Goal: Use online tool/utility: Use online tool/utility

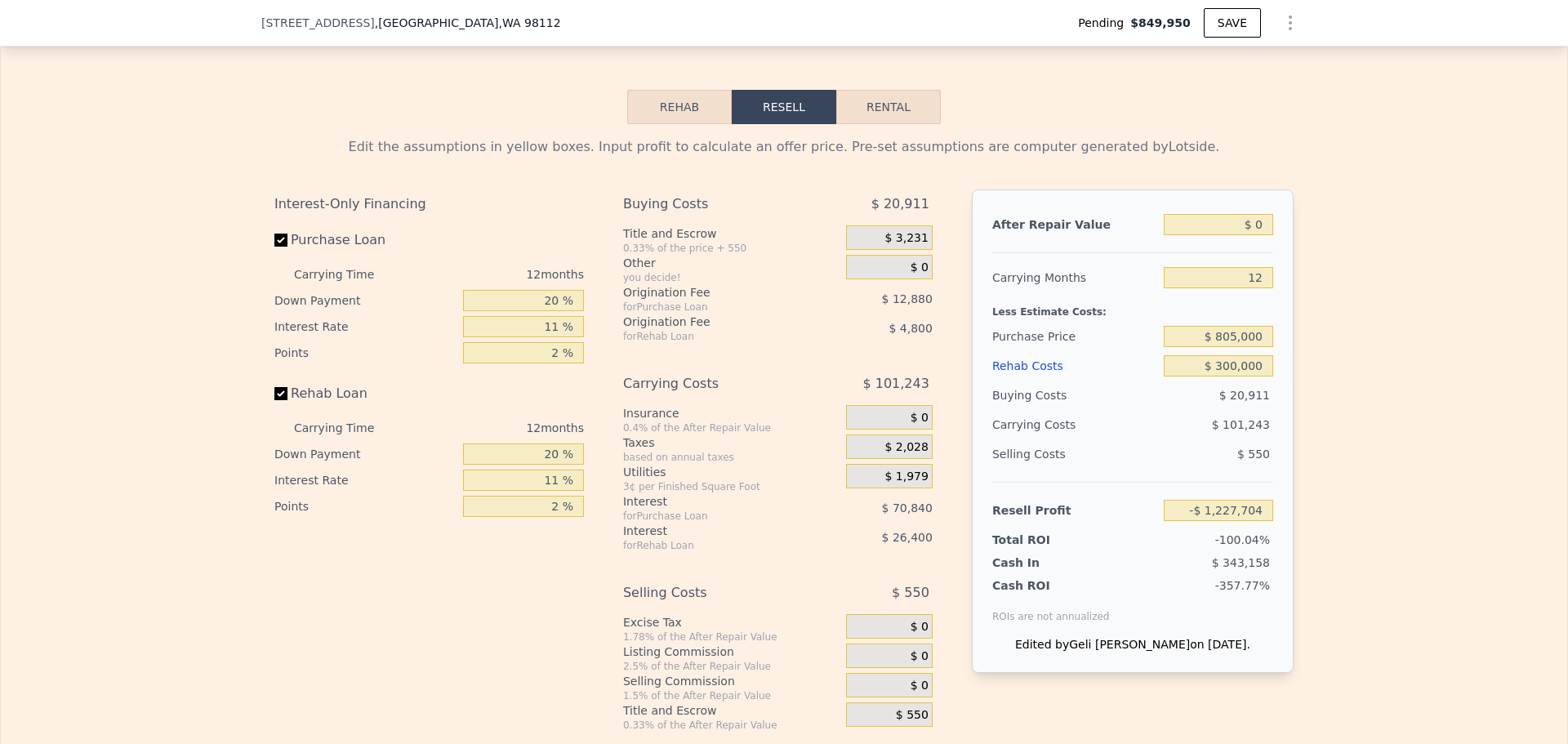
scroll to position [2606, 0]
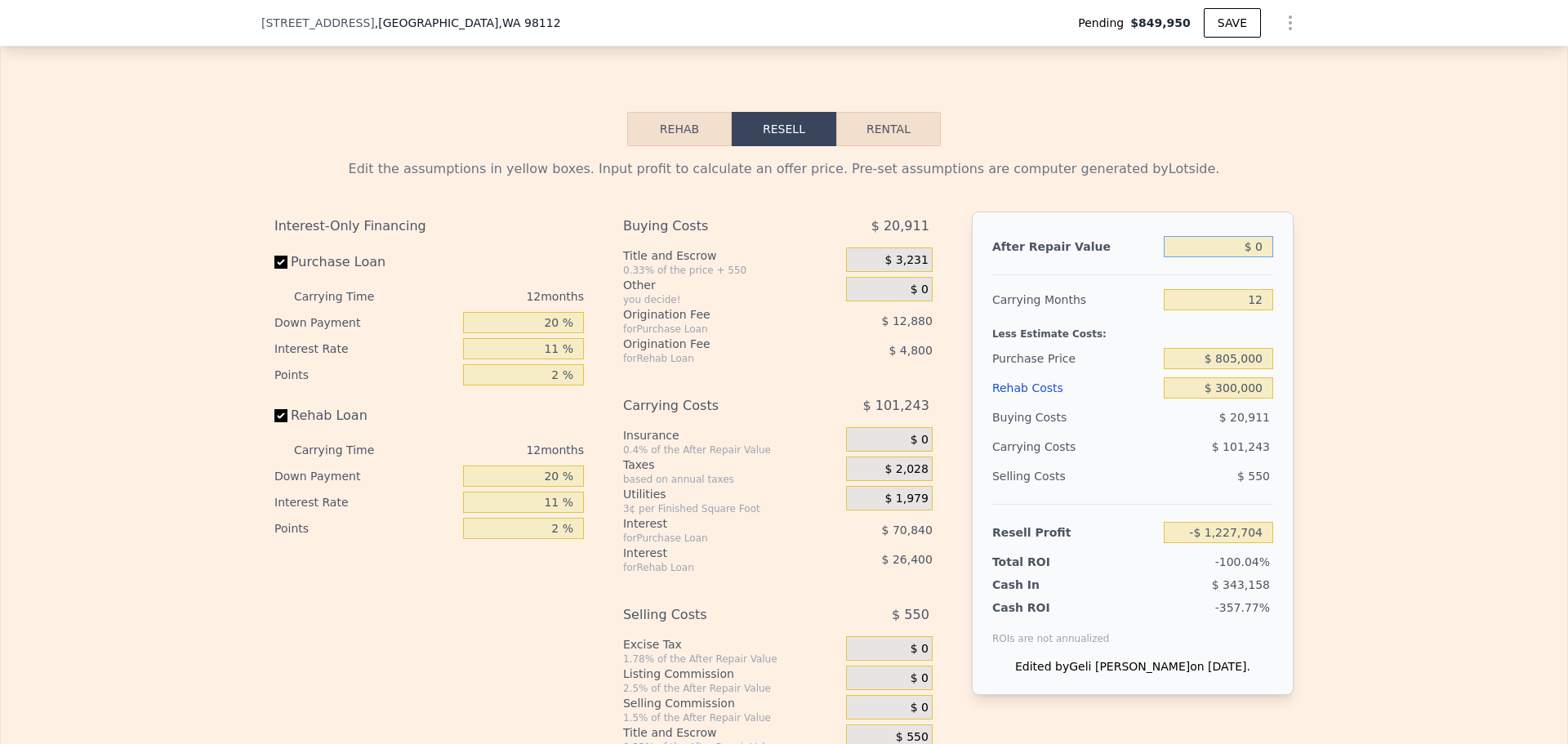
drag, startPoint x: 1253, startPoint y: 269, endPoint x: 1270, endPoint y: 268, distance: 17.0
click at [1270, 268] on div "After Repair Value $ 0 Carrying Months 12 Less Estimate Costs: Purchase Price $…" at bounding box center [1132, 453] width 321 height 484
type input "$ 15"
type input "-$ 1,227,689"
type input "$ 150"
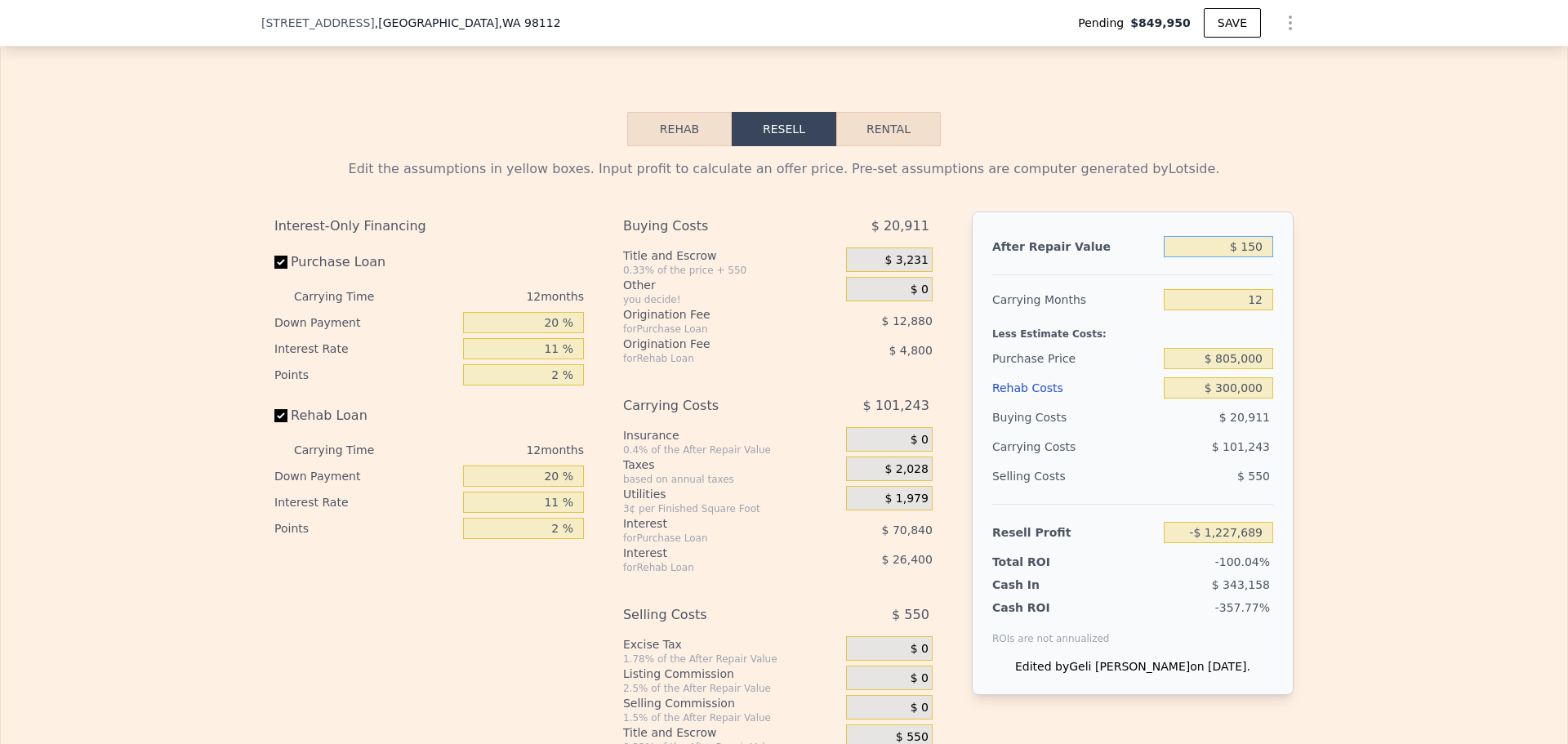
type input "-$ 1,227,564"
type input "$ 150,000"
type input "-$ 1,087,474"
type input "$ 1,500,000"
type input "$ 174,601"
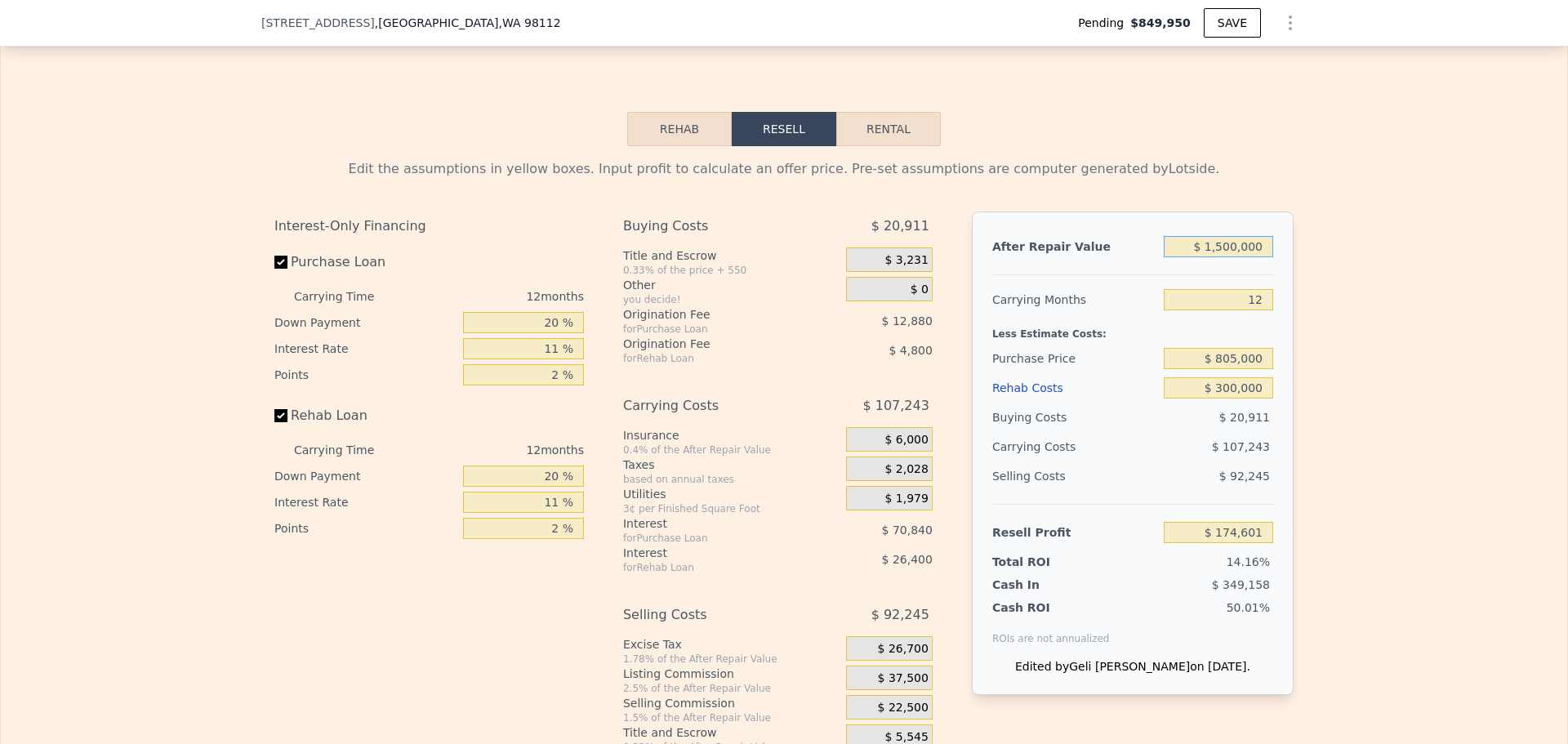
type input "$ 1,500,000"
click at [1296, 257] on div "Edit the assumptions in yellow boxes. Input profit to calculate an offer price.…" at bounding box center [784, 450] width 1045 height 607
click at [1294, 266] on div "Edit the assumptions in yellow boxes. Input profit to calculate an offer price.…" at bounding box center [784, 450] width 1045 height 607
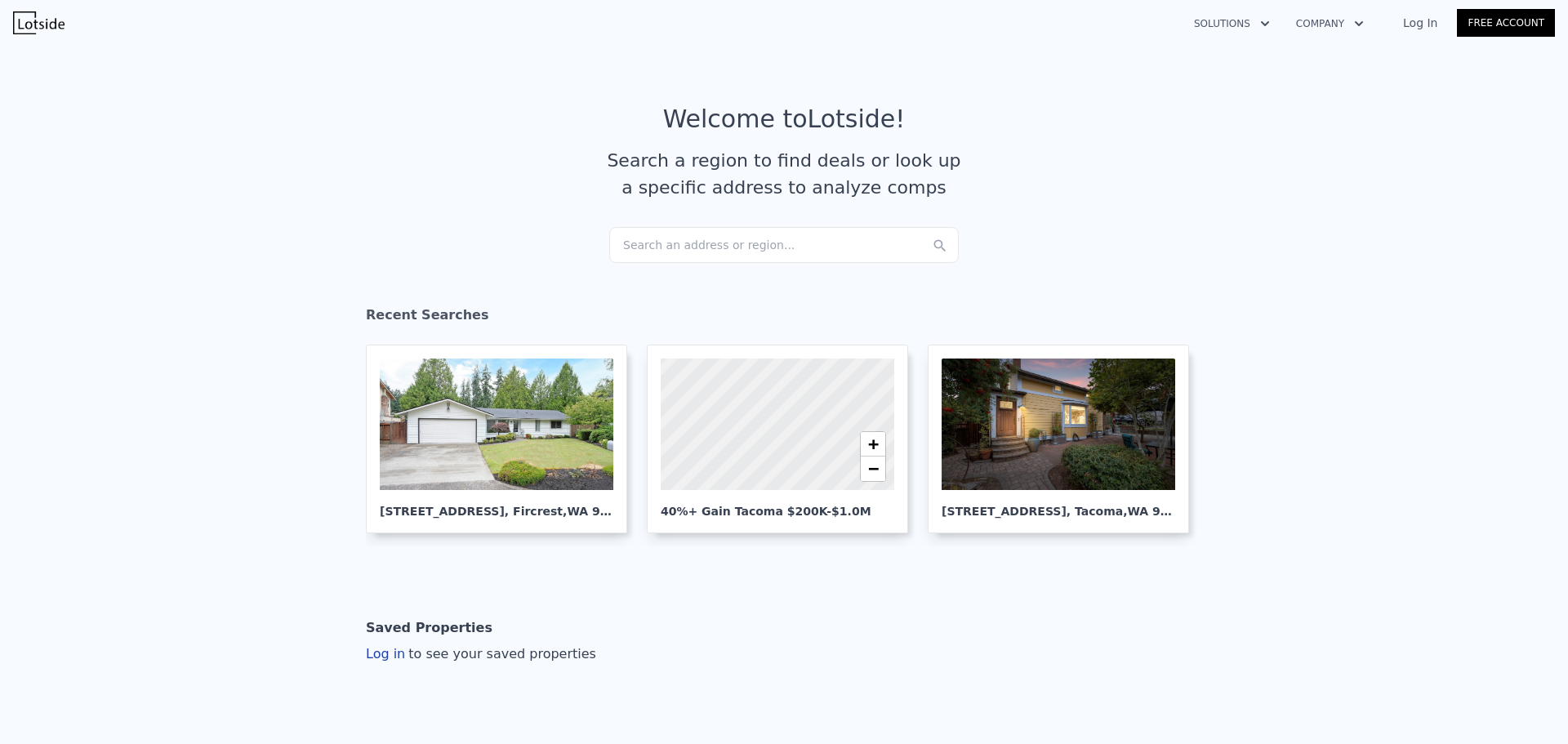
click at [712, 248] on div "Search an address or region..." at bounding box center [784, 245] width 349 height 36
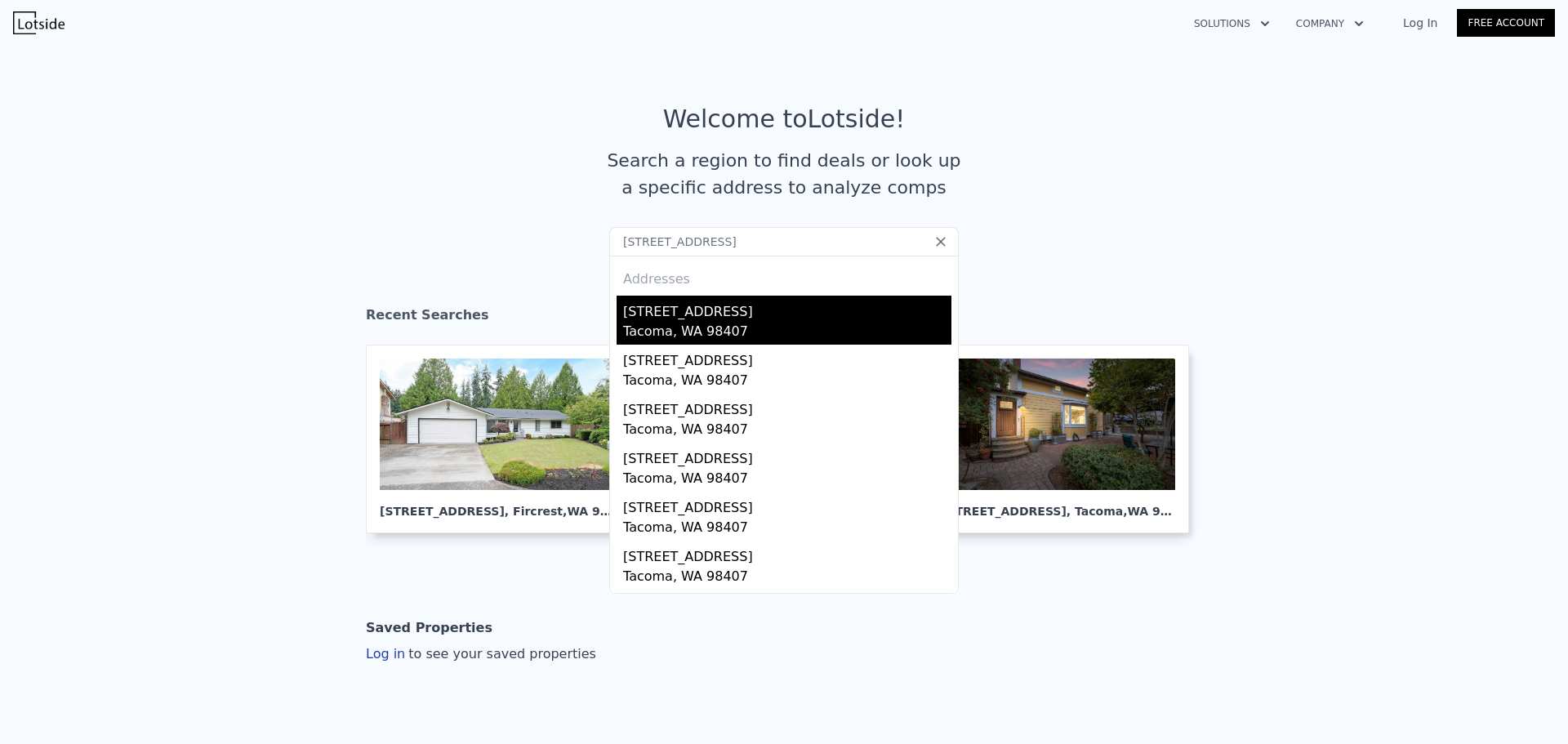
type input "3336 N Baltimore St, Tacoma, WA 98407"
click at [687, 331] on div "Tacoma, WA 98407" at bounding box center [787, 332] width 328 height 23
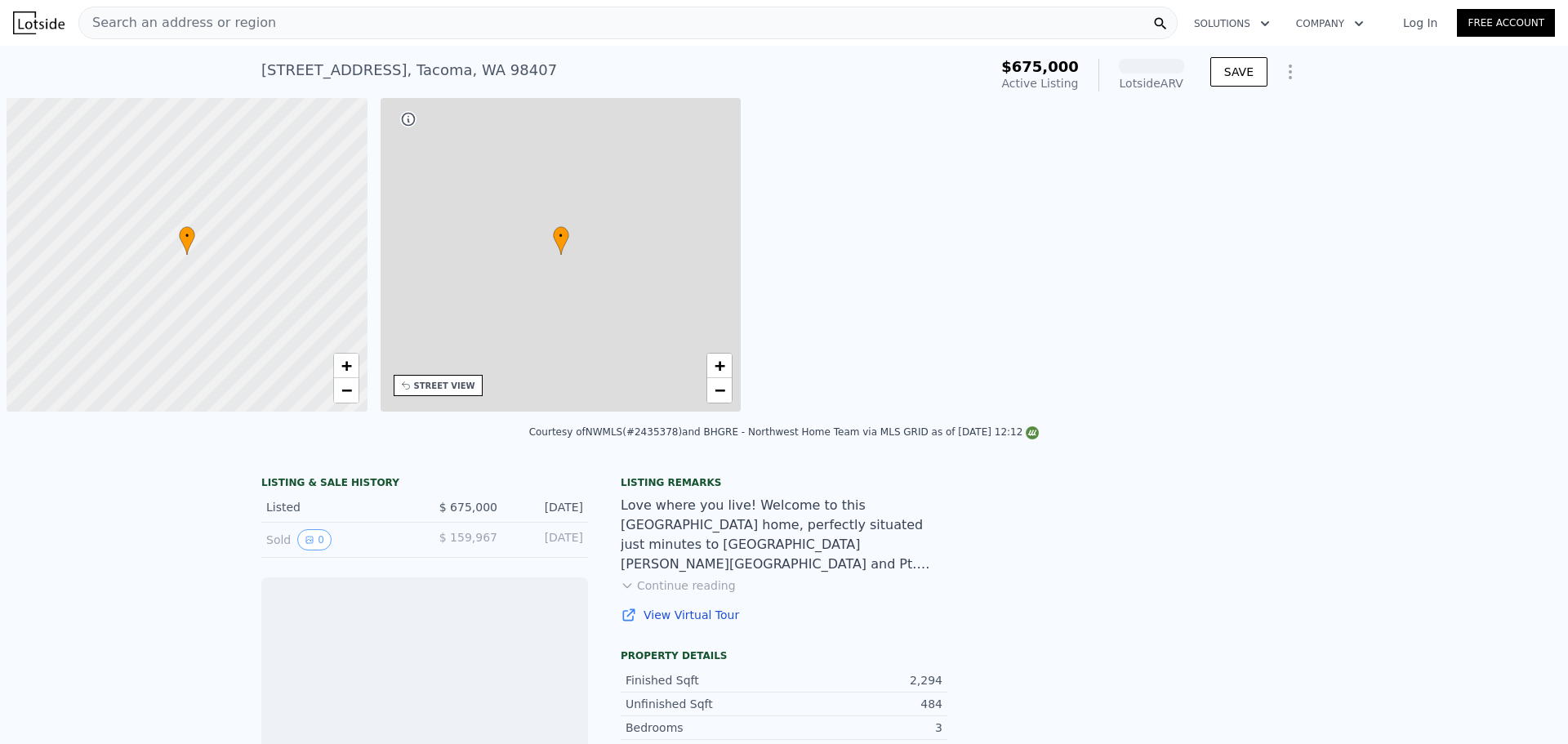
scroll to position [0, 7]
